Goal: Task Accomplishment & Management: Use online tool/utility

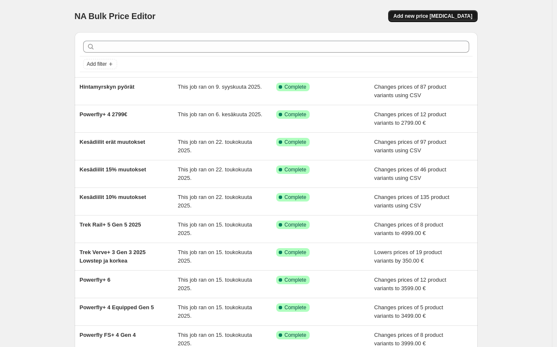
click at [461, 16] on span "Add new price [MEDICAL_DATA]" at bounding box center [432, 16] width 79 height 7
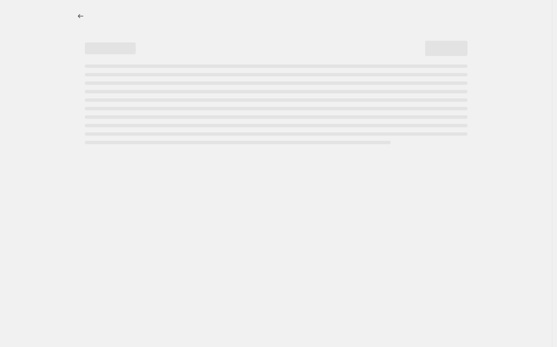
select select "percentage"
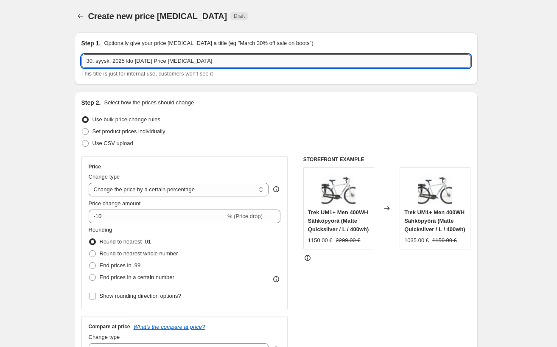
click at [215, 59] on input "30. syysk. 2025 klo [DATE] Price [MEDICAL_DATA]" at bounding box center [275, 61] width 389 height 14
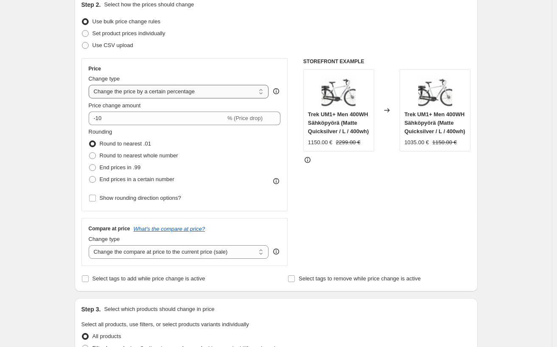
scroll to position [89, 0]
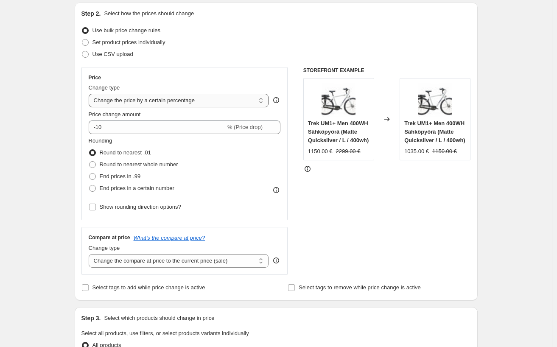
type input "Gloryfy -50%"
click at [181, 99] on select "Change the price to a certain amount Change the price by a certain amount Chang…" at bounding box center [179, 101] width 180 height 14
click at [91, 94] on select "Change the price to a certain amount Change the price by a certain amount Chang…" at bounding box center [179, 101] width 180 height 14
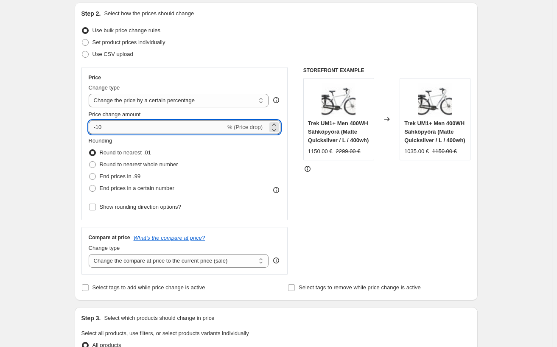
click at [103, 126] on input "-10" at bounding box center [157, 127] width 137 height 14
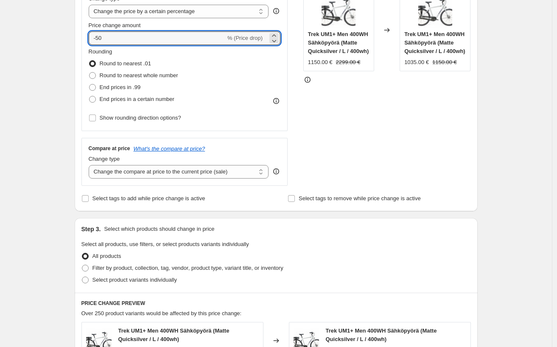
scroll to position [269, 0]
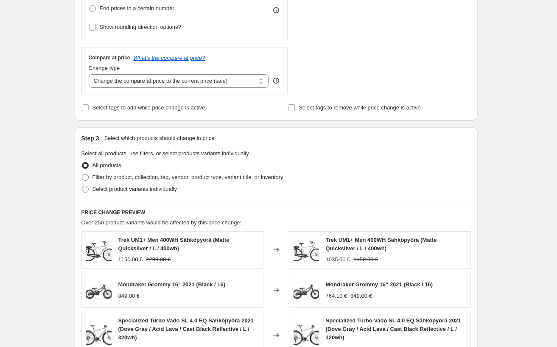
type input "-50"
click at [172, 176] on span "Filter by product, collection, tag, vendor, product type, variant title, or inv…" at bounding box center [187, 177] width 191 height 6
click at [82, 174] on input "Filter by product, collection, tag, vendor, product type, variant title, or inv…" at bounding box center [82, 174] width 0 height 0
radio input "true"
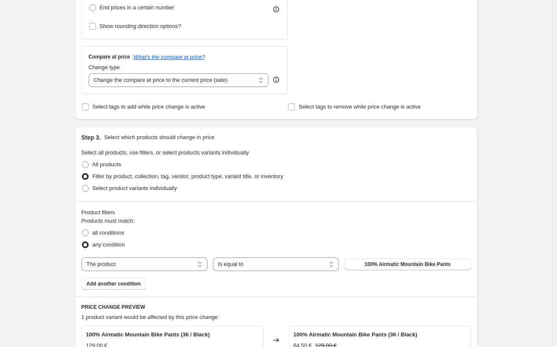
scroll to position [285, 0]
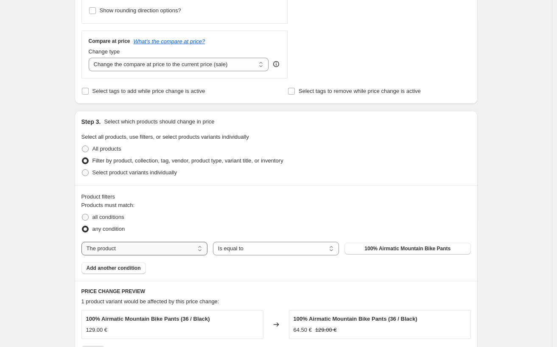
click at [185, 251] on select "The product The product's collection The product's tag The product's vendor The…" at bounding box center [144, 249] width 126 height 14
select select "vendor"
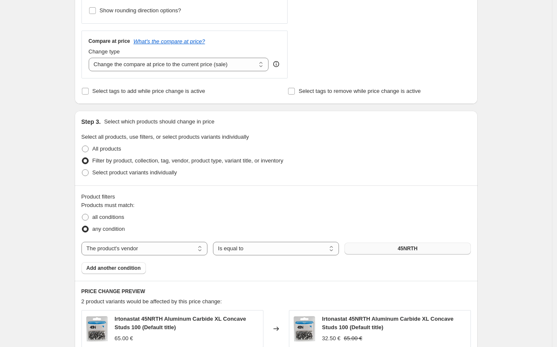
click at [414, 249] on span "45NRTH" at bounding box center [407, 248] width 20 height 7
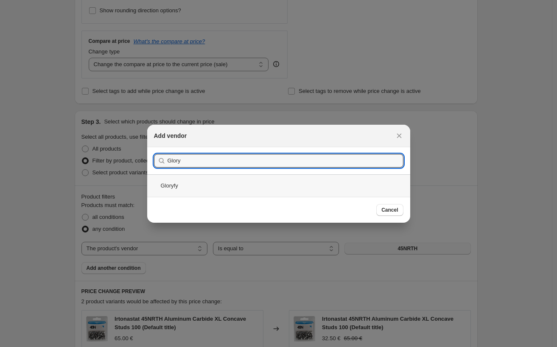
type input "Glory"
click at [193, 182] on div "Gloryfy" at bounding box center [278, 185] width 263 height 22
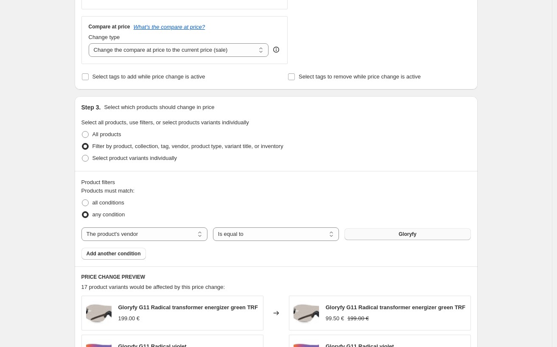
scroll to position [363, 0]
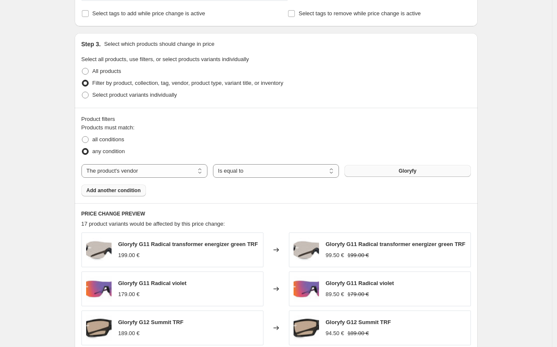
click at [131, 190] on span "Add another condition" at bounding box center [114, 190] width 54 height 7
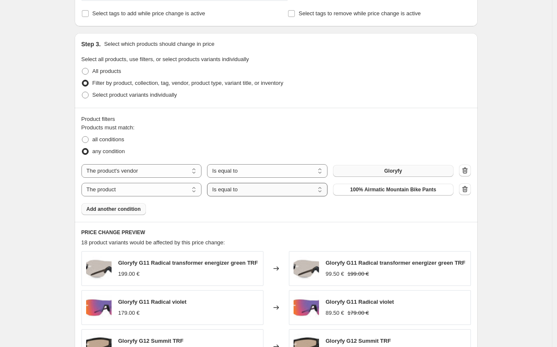
click at [292, 184] on select "Is equal to Is not equal to" at bounding box center [267, 190] width 120 height 14
click at [146, 190] on select "The product The product's collection The product's tag The product's vendor The…" at bounding box center [141, 190] width 120 height 14
select select "inventory_quantity"
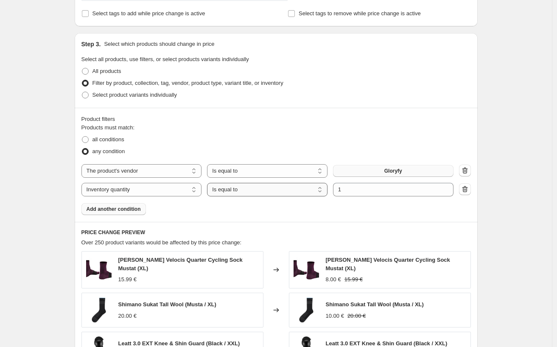
click at [294, 187] on select "Is equal to Is not equal to Is greater than Is less than" at bounding box center [267, 190] width 120 height 14
click at [105, 140] on span "all conditions" at bounding box center [108, 139] width 32 height 6
click at [82, 137] on input "all conditions" at bounding box center [82, 136] width 0 height 0
radio input "true"
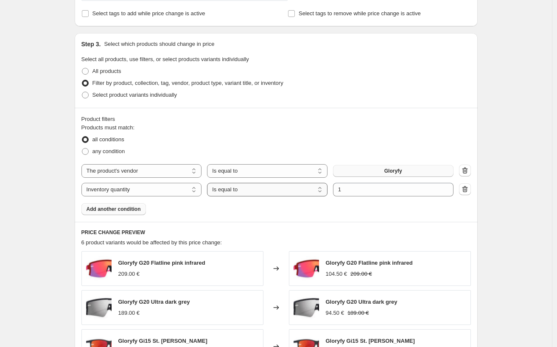
click at [283, 188] on select "Is equal to Is not equal to Is greater than Is less than" at bounding box center [267, 190] width 120 height 14
select select ">"
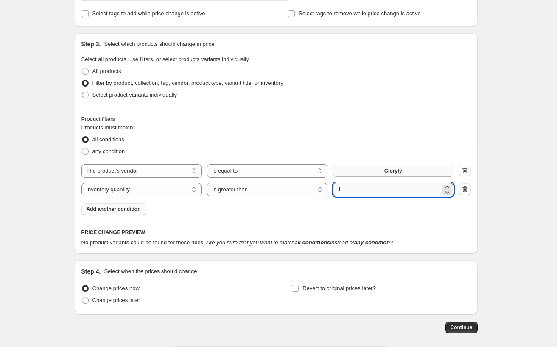
click at [362, 193] on input "1" at bounding box center [387, 190] width 108 height 14
type input "0"
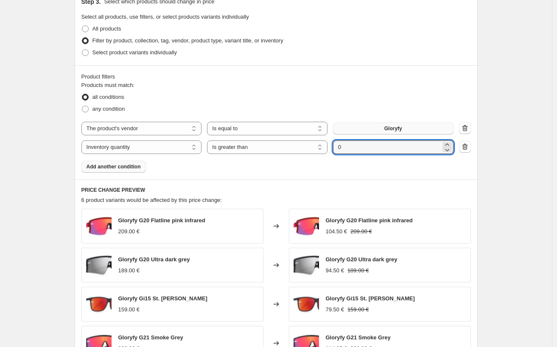
scroll to position [615, 0]
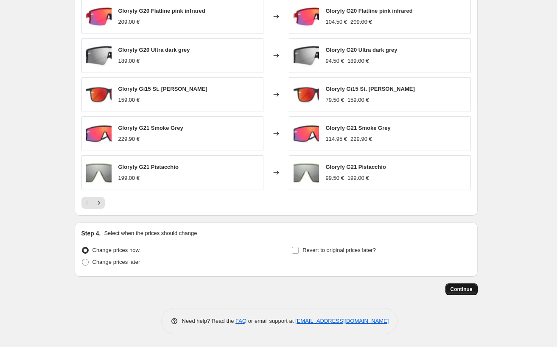
click at [472, 287] on span "Continue" at bounding box center [461, 289] width 22 height 7
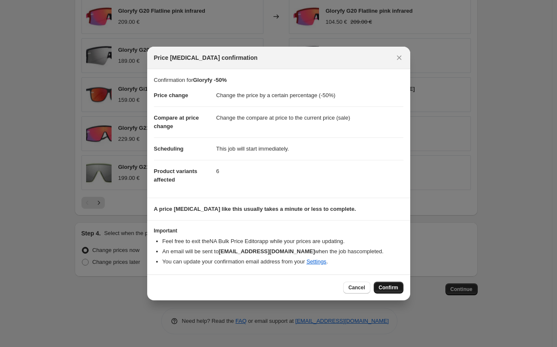
click at [392, 286] on span "Confirm" at bounding box center [389, 287] width 20 height 7
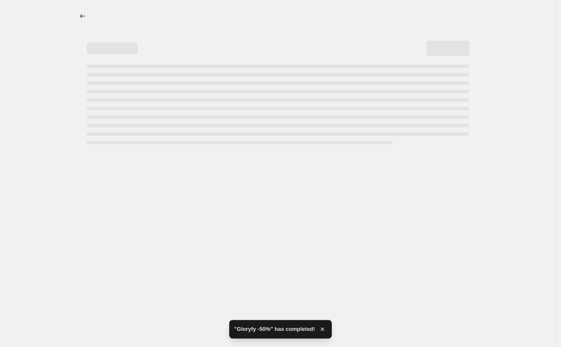
select select "percentage"
select select "vendor"
select select "inventory_quantity"
select select ">"
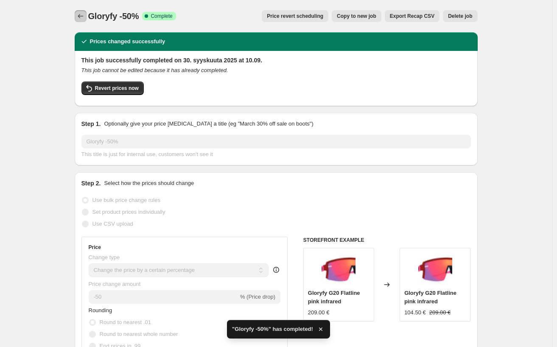
click at [78, 12] on button "Price change jobs" at bounding box center [81, 16] width 12 height 12
